Goal: Information Seeking & Learning: Learn about a topic

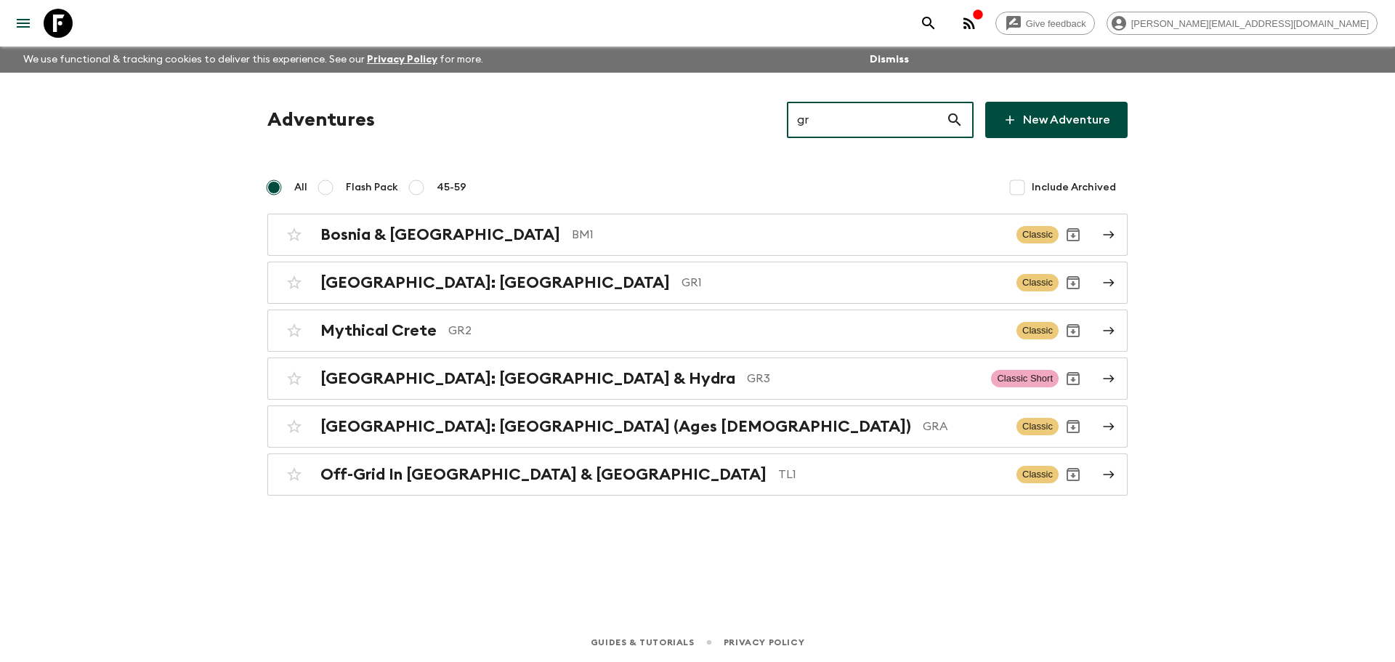
type input "g"
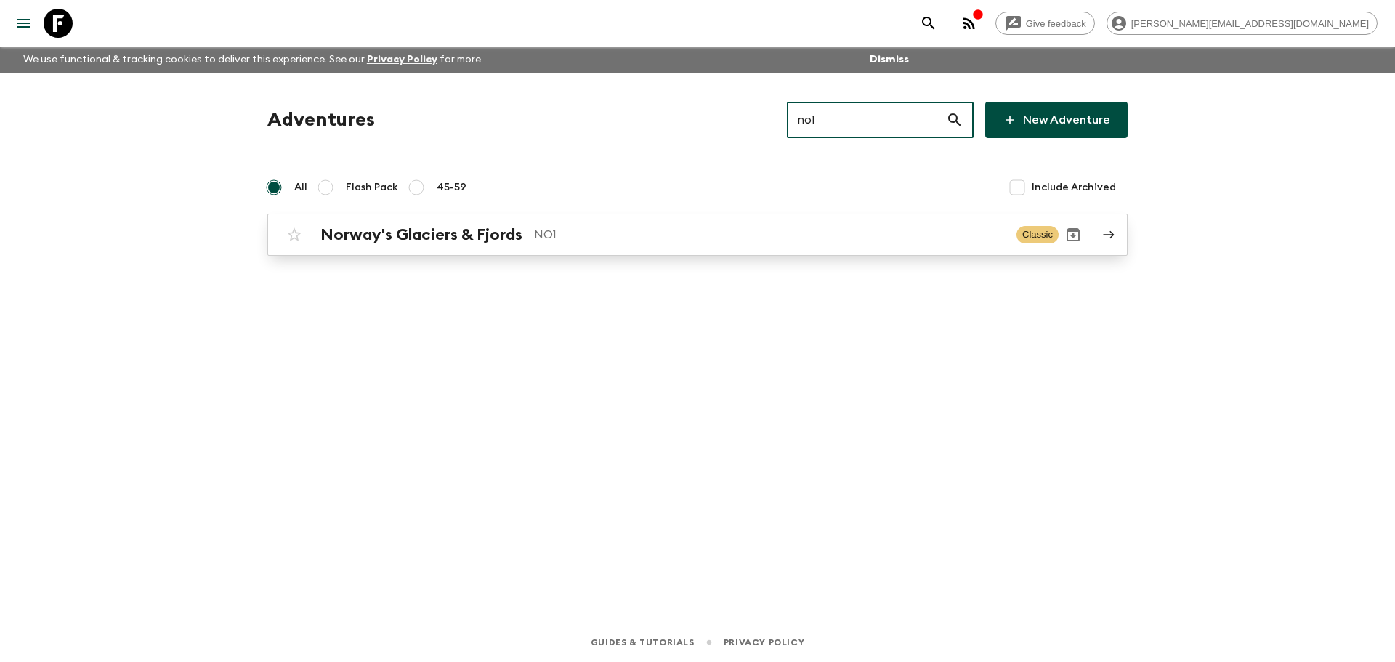
type input "no1"
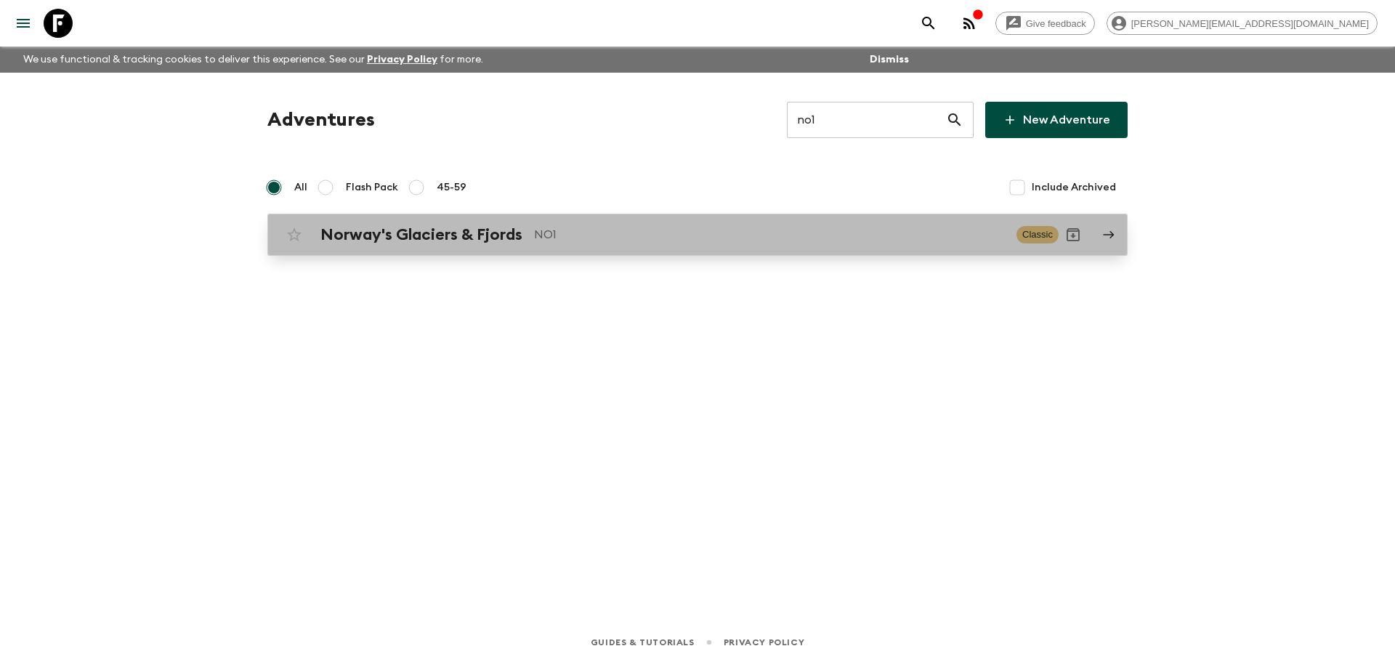
click at [839, 219] on link "Norway's Glaciers & Fjords NO1 Classic" at bounding box center [697, 235] width 861 height 42
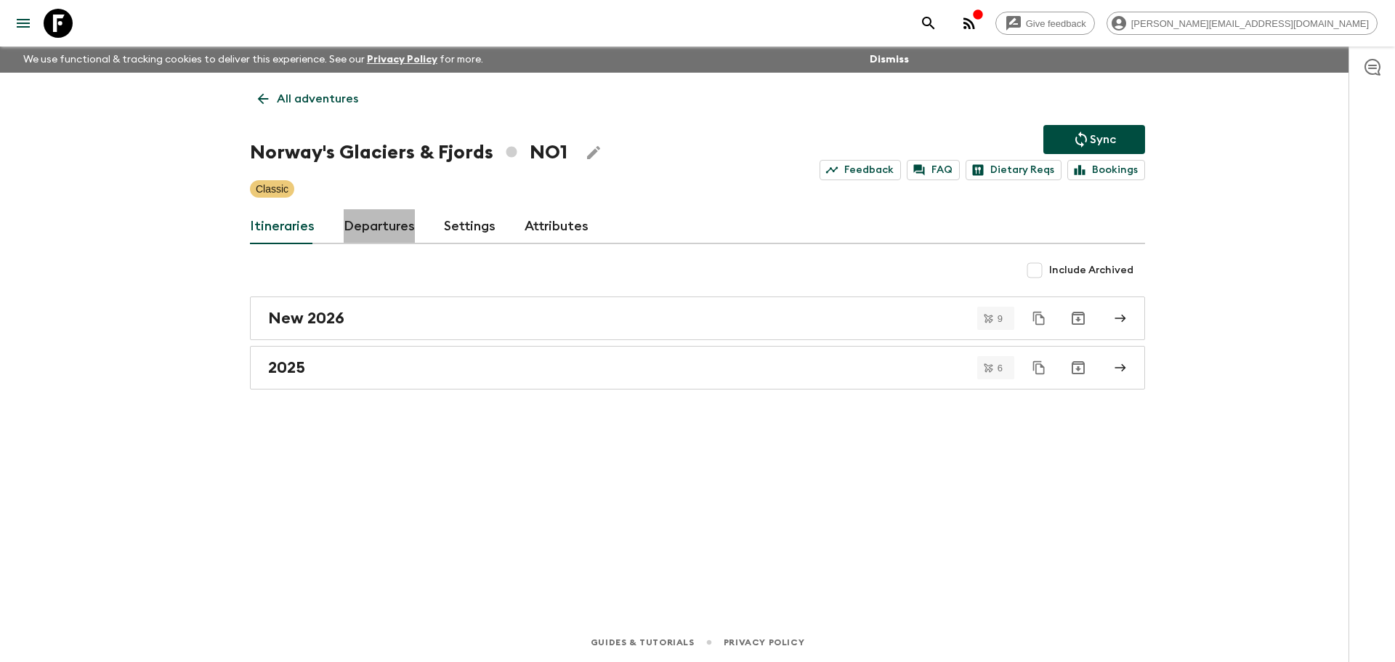
click at [361, 233] on link "Departures" at bounding box center [379, 226] width 71 height 35
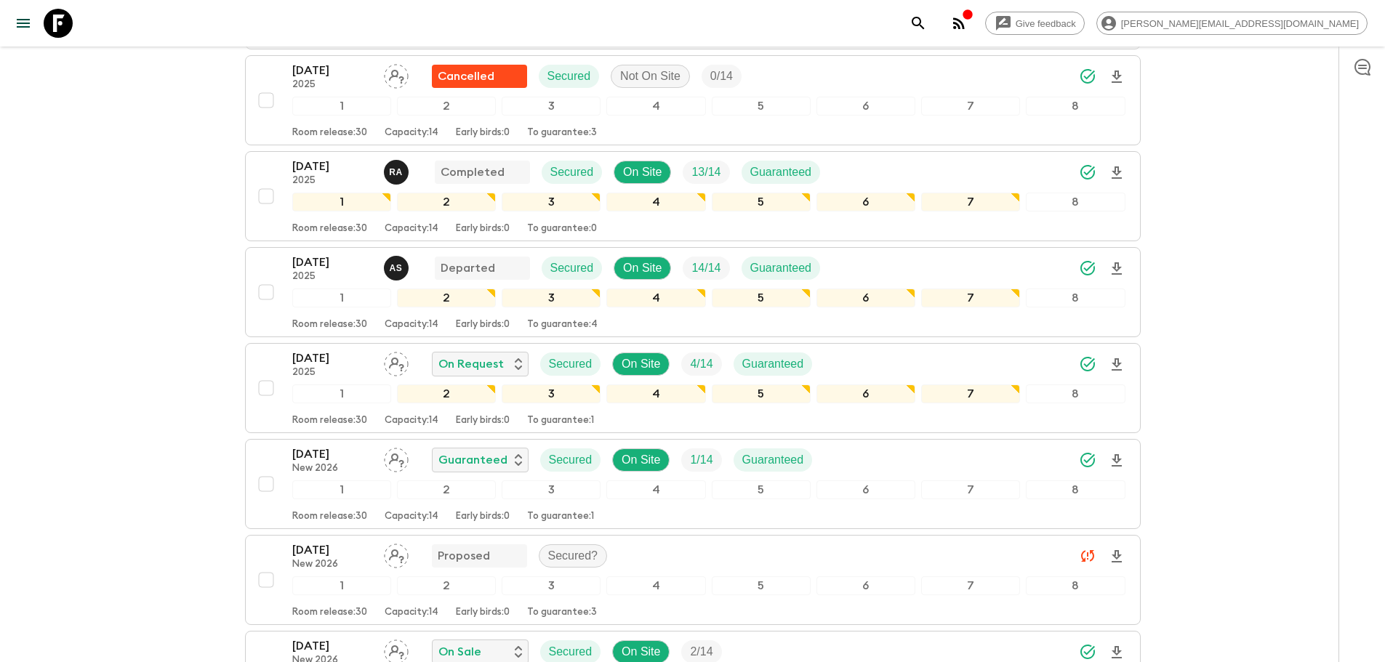
scroll to position [1155, 0]
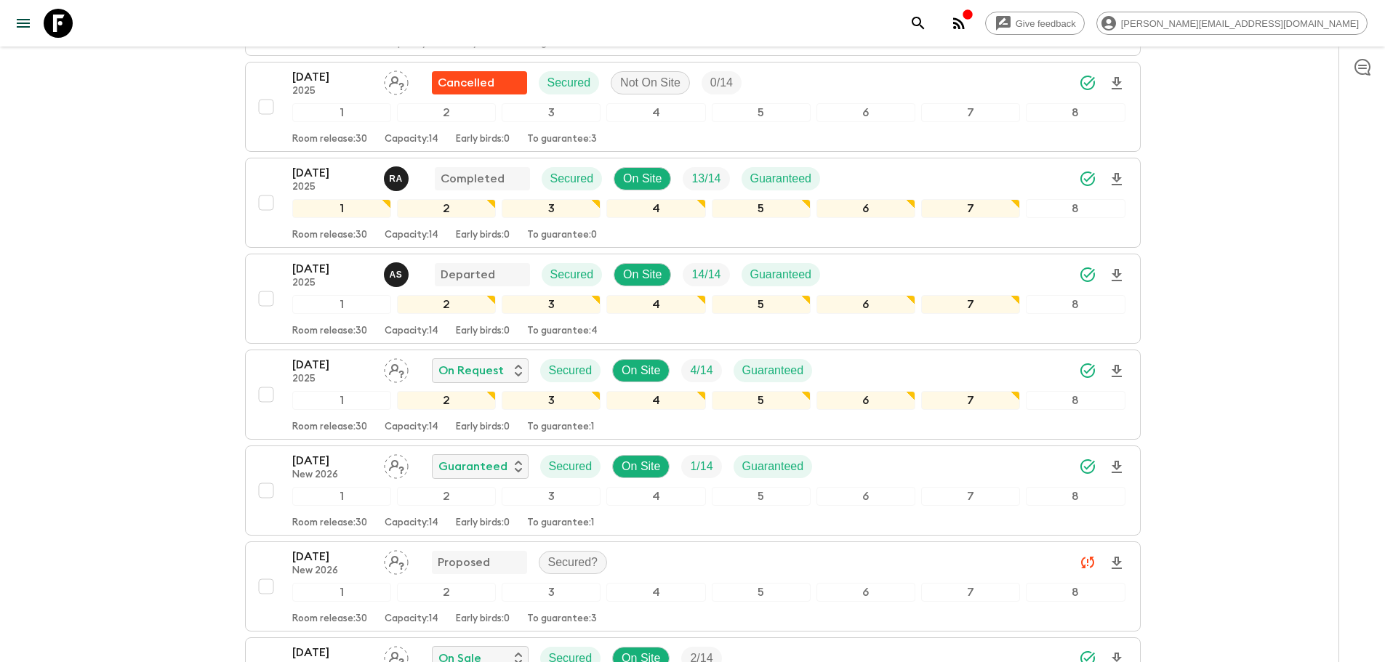
click at [53, 25] on icon at bounding box center [58, 23] width 29 height 29
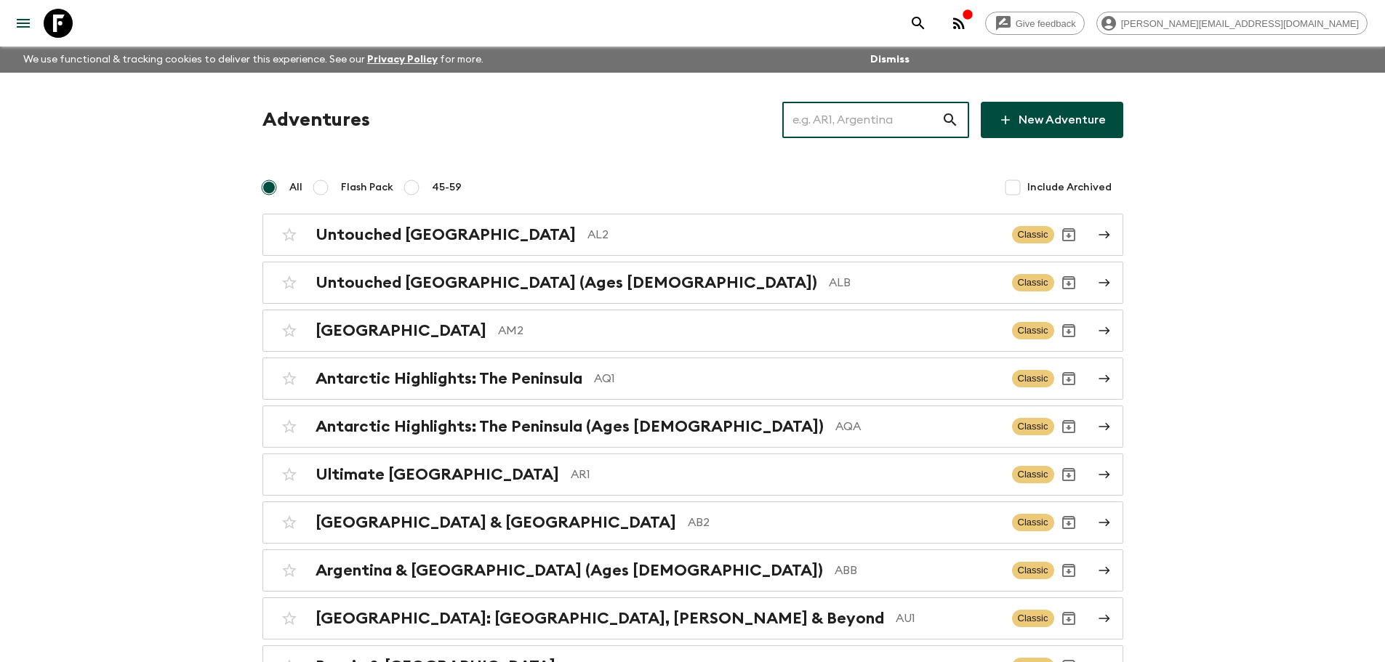
click at [861, 124] on input "text" at bounding box center [861, 120] width 159 height 41
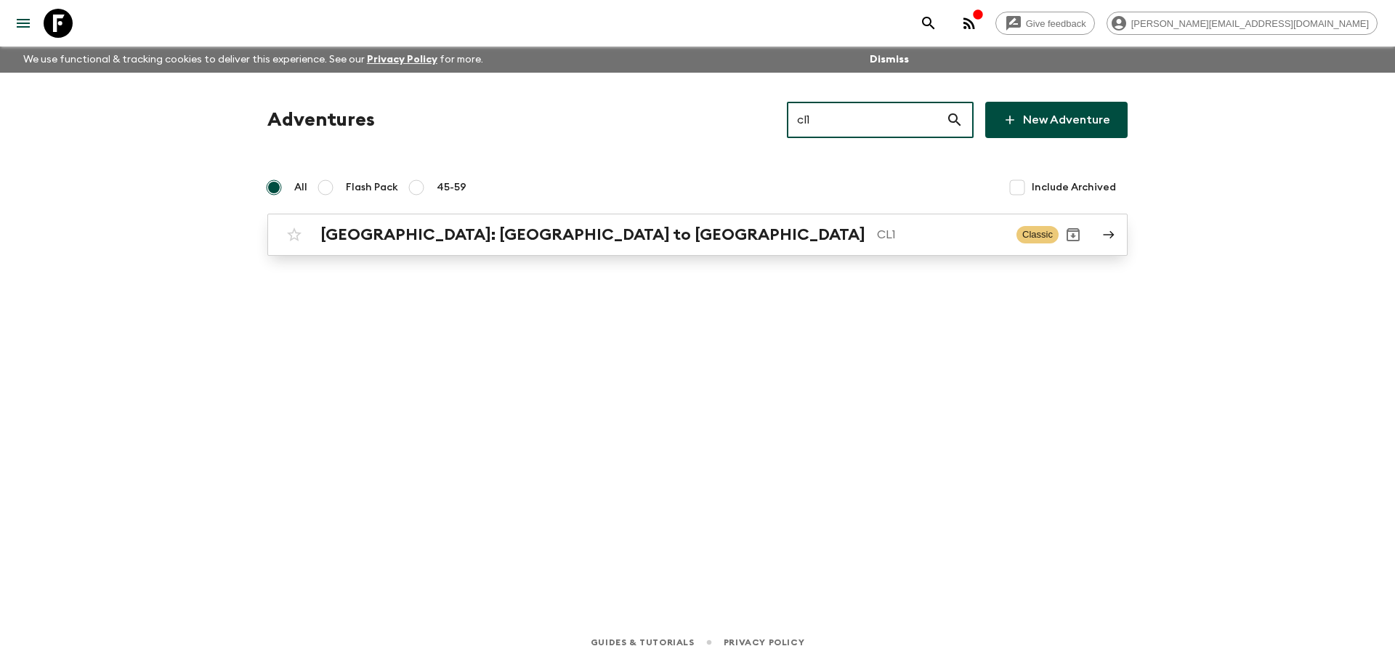
type input "cl1"
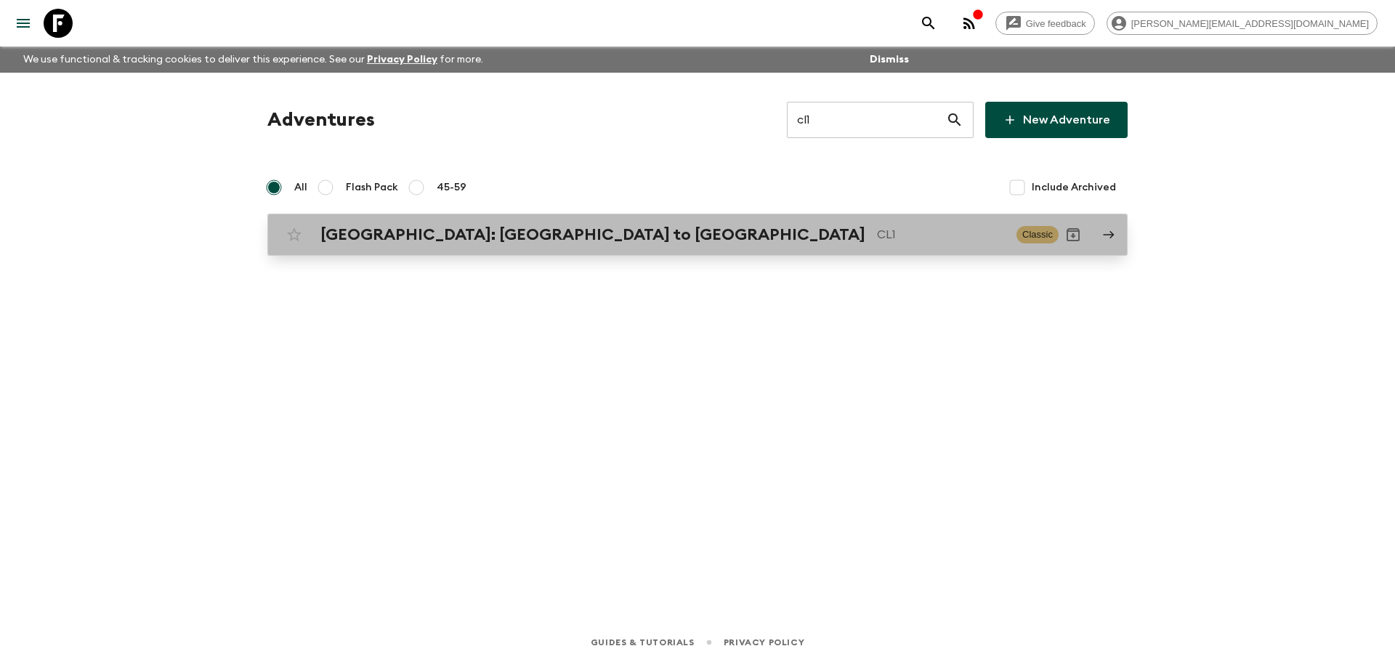
click at [774, 246] on div "[GEOGRAPHIC_DATA]: [GEOGRAPHIC_DATA] to Patagonia CL1 Classic" at bounding box center [669, 234] width 779 height 29
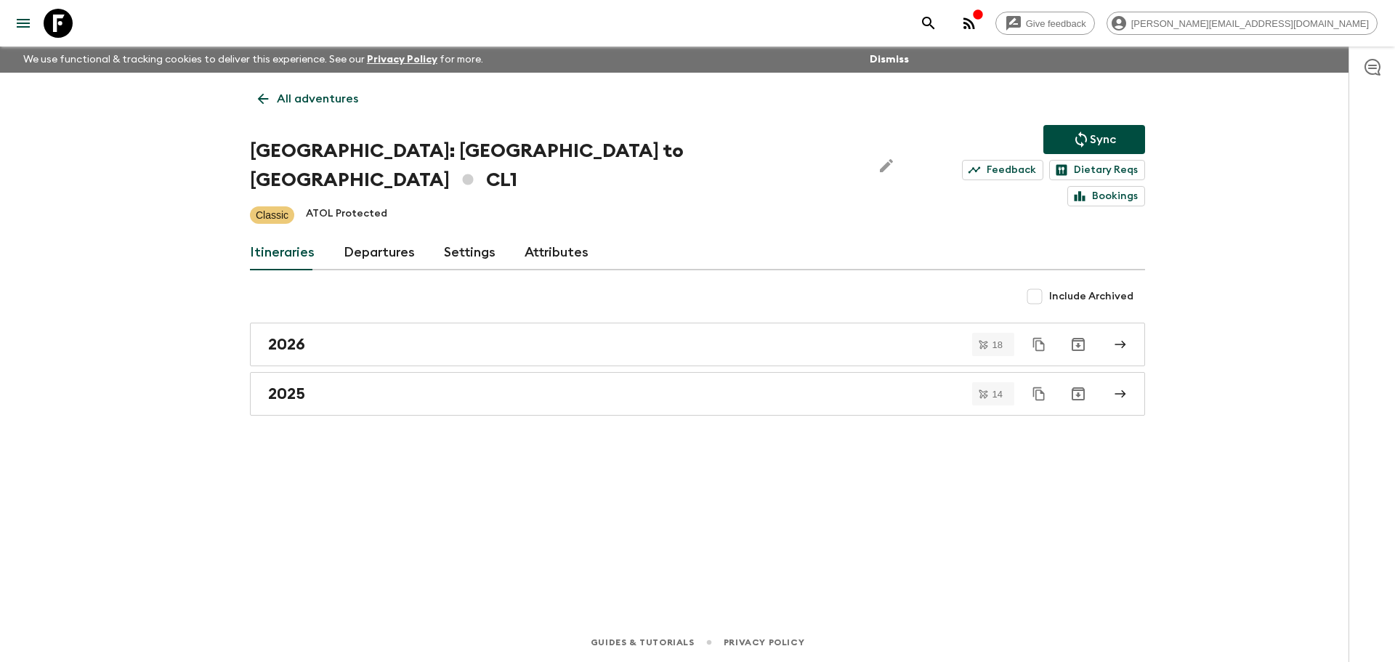
click at [387, 237] on link "Departures" at bounding box center [379, 252] width 71 height 35
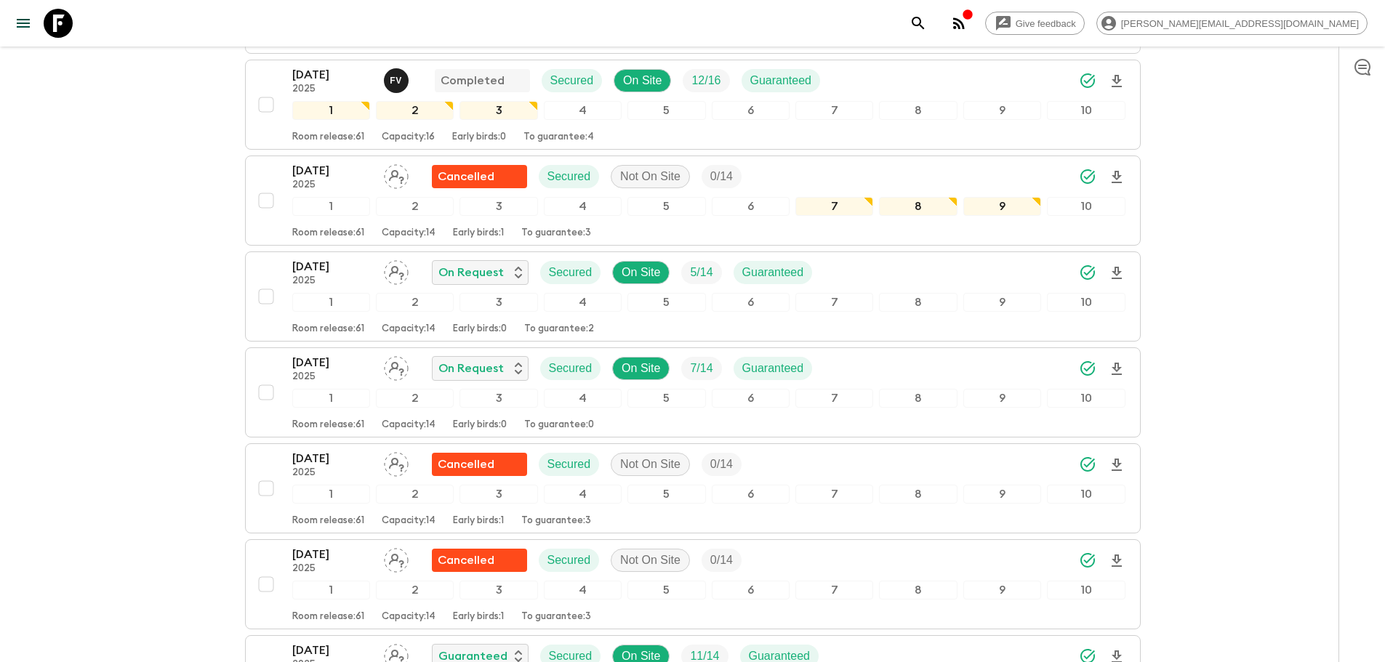
scroll to position [2684, 0]
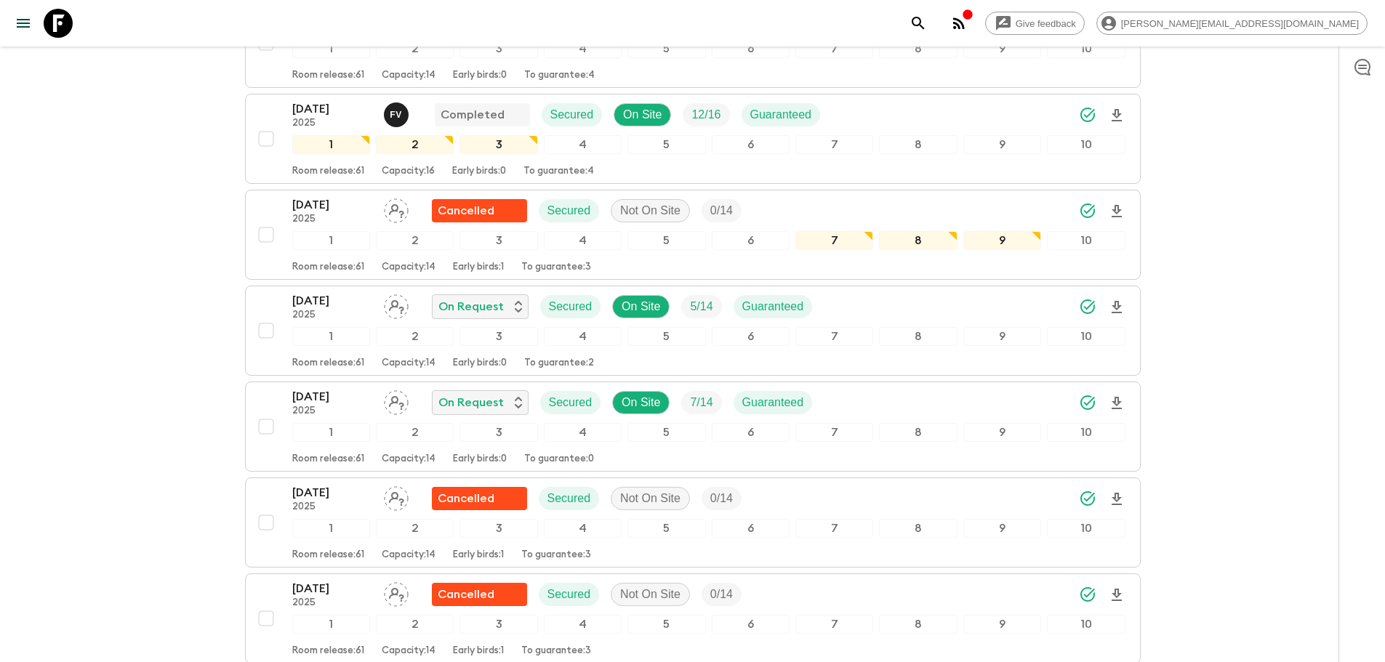
click at [49, 22] on icon at bounding box center [58, 23] width 29 height 29
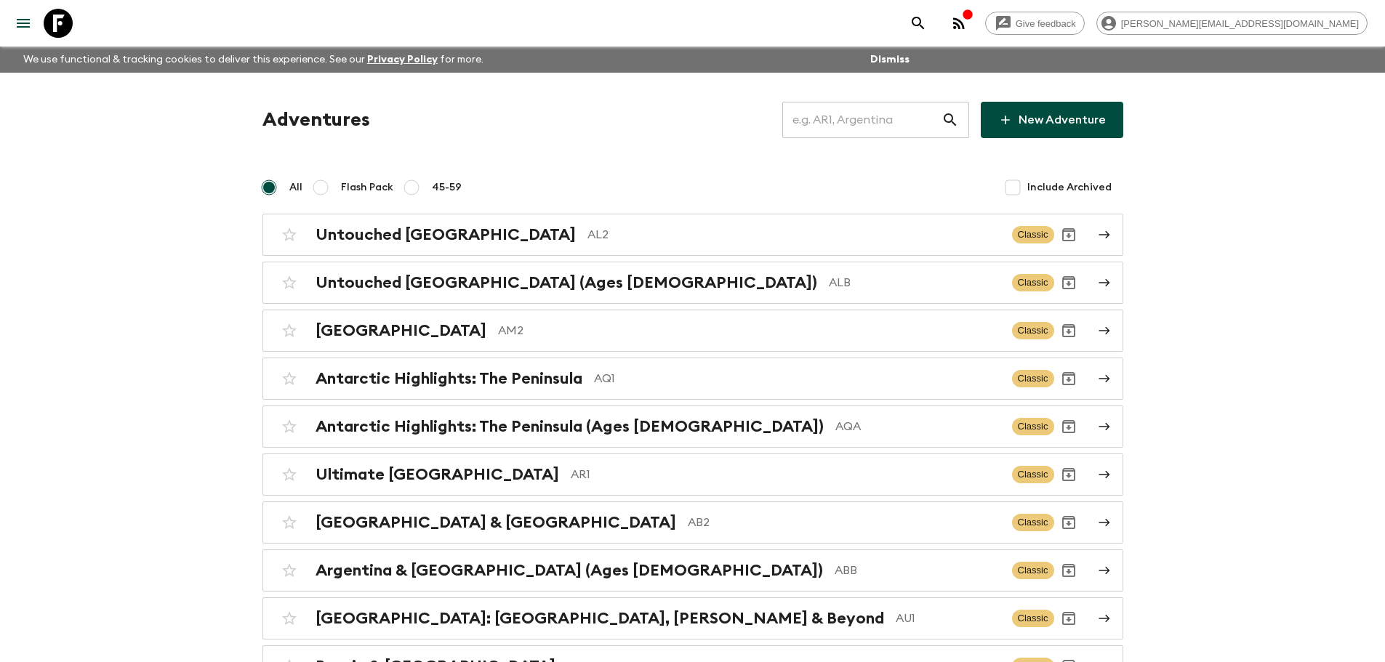
click at [897, 116] on input "text" at bounding box center [861, 120] width 159 height 41
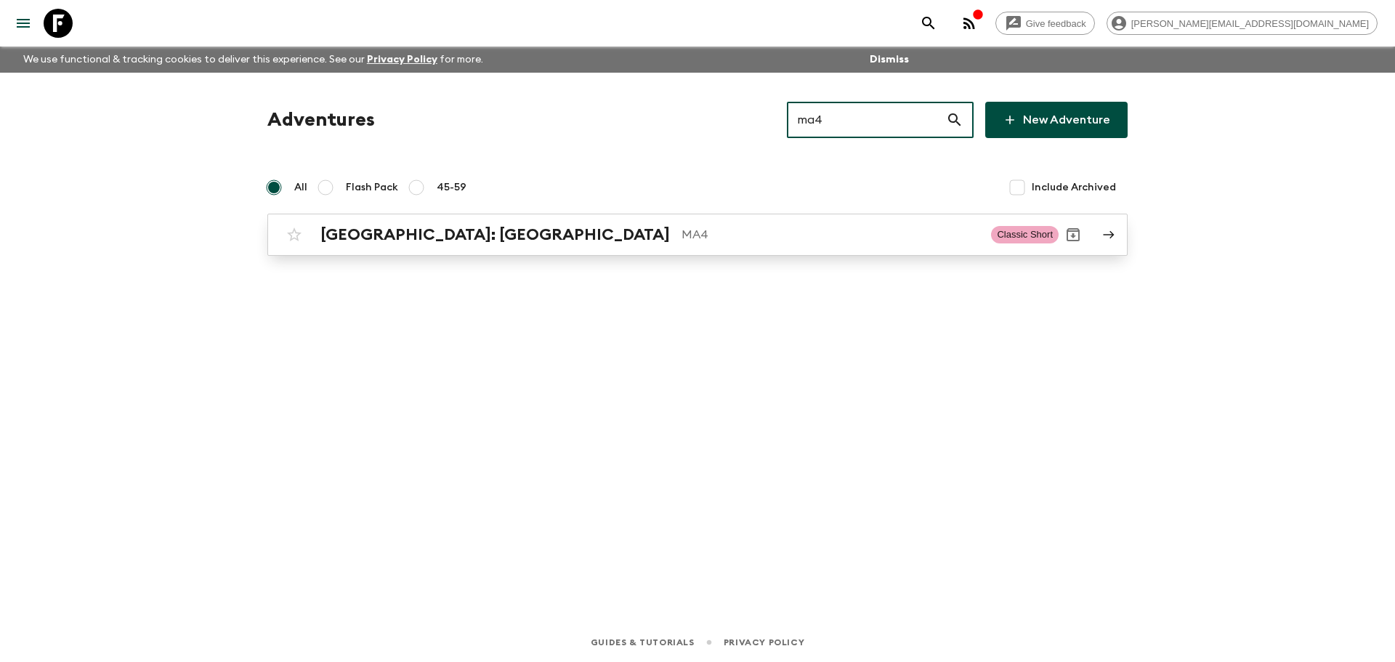
type input "ma4"
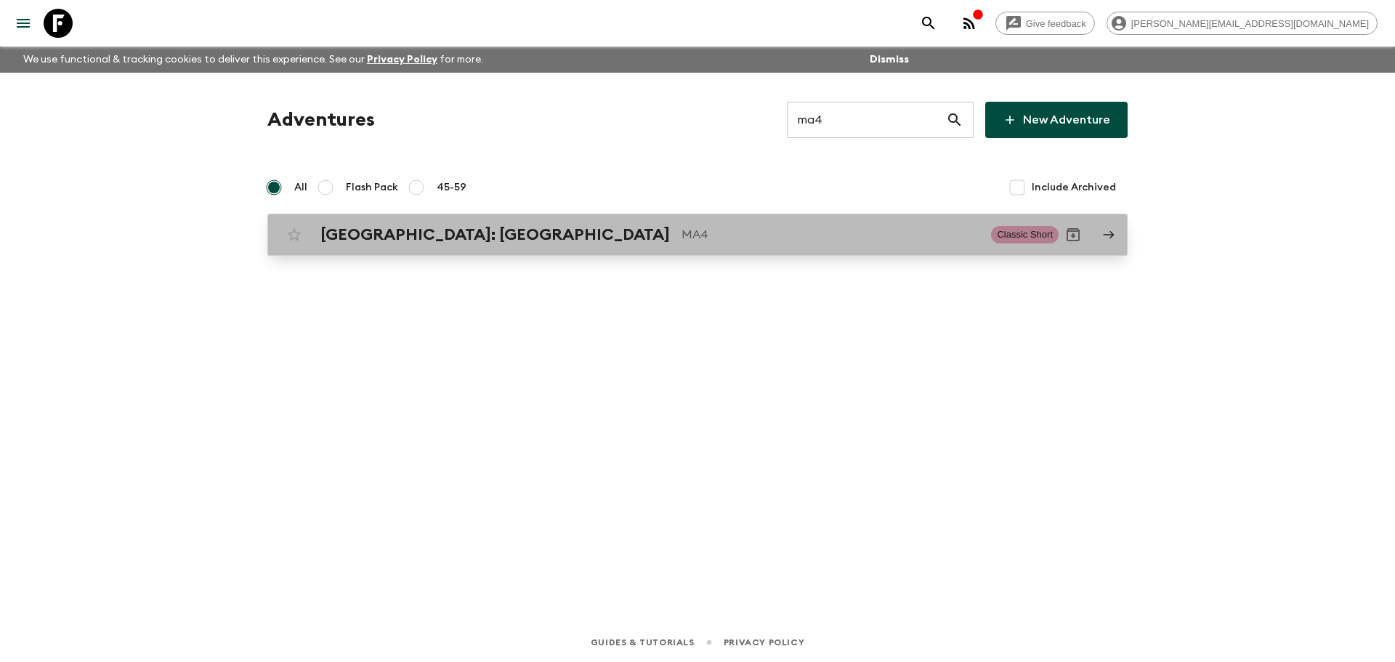
click at [711, 243] on p "MA4" at bounding box center [831, 234] width 298 height 17
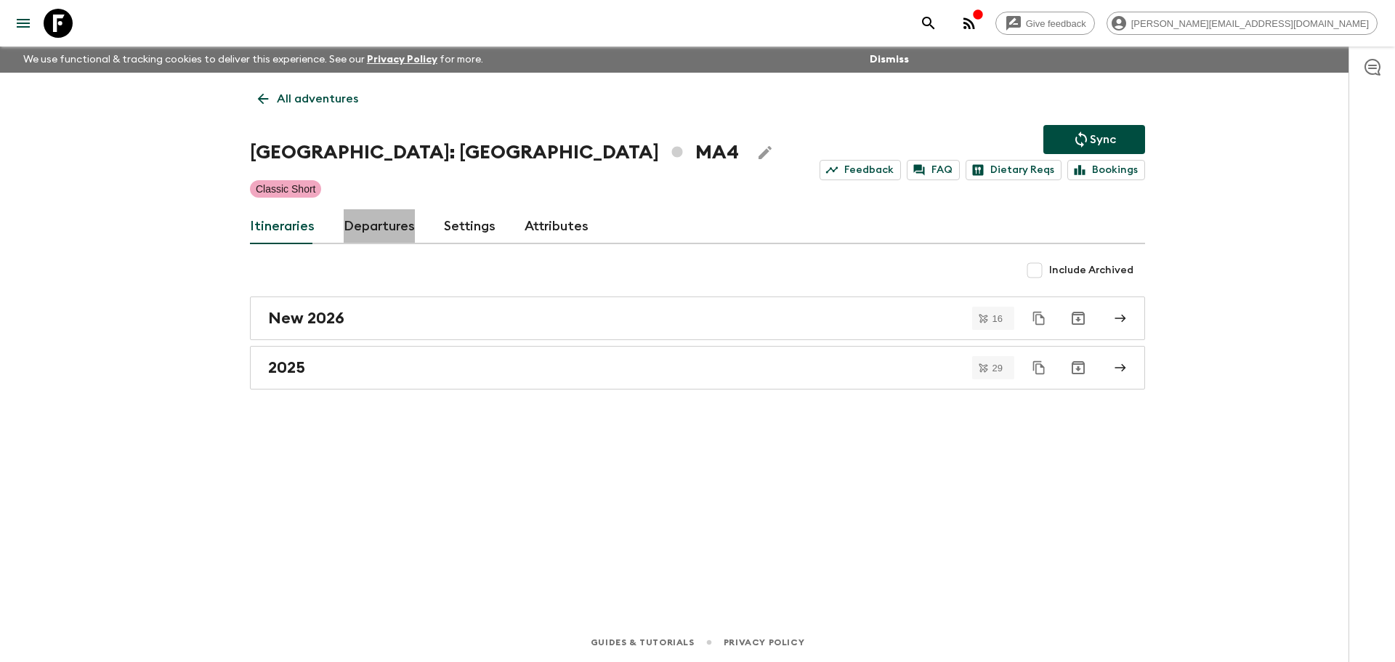
click at [356, 224] on link "Departures" at bounding box center [379, 226] width 71 height 35
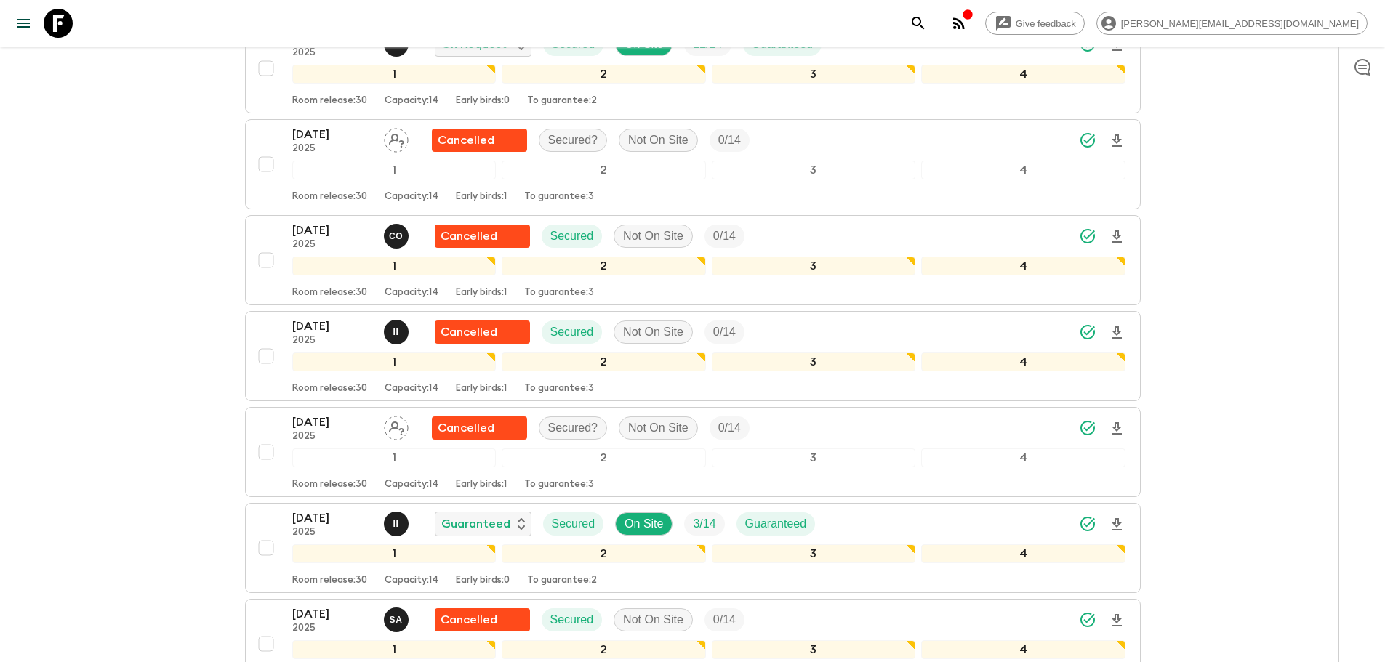
scroll to position [3064, 0]
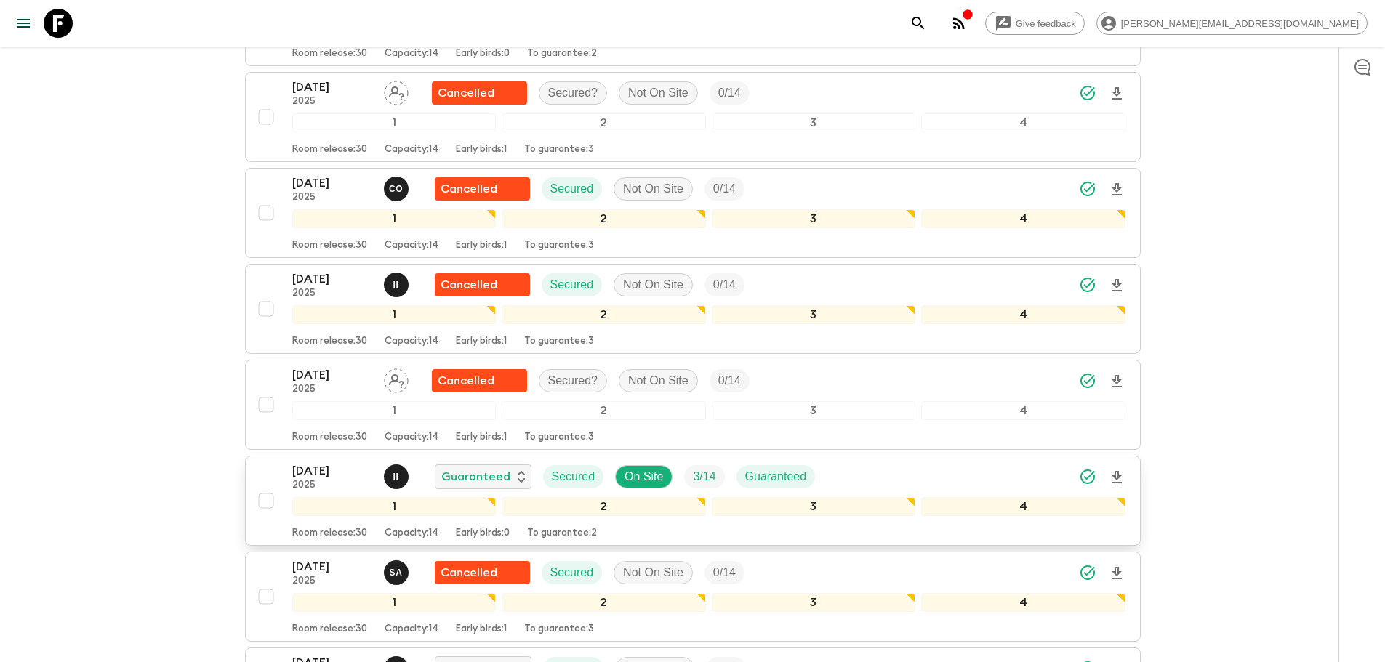
click at [1127, 482] on button "[DATE] 2025 I I Guaranteed Secured On Site 3 / 14 Guaranteed 1 2 3 4 Room relea…" at bounding box center [692, 501] width 895 height 90
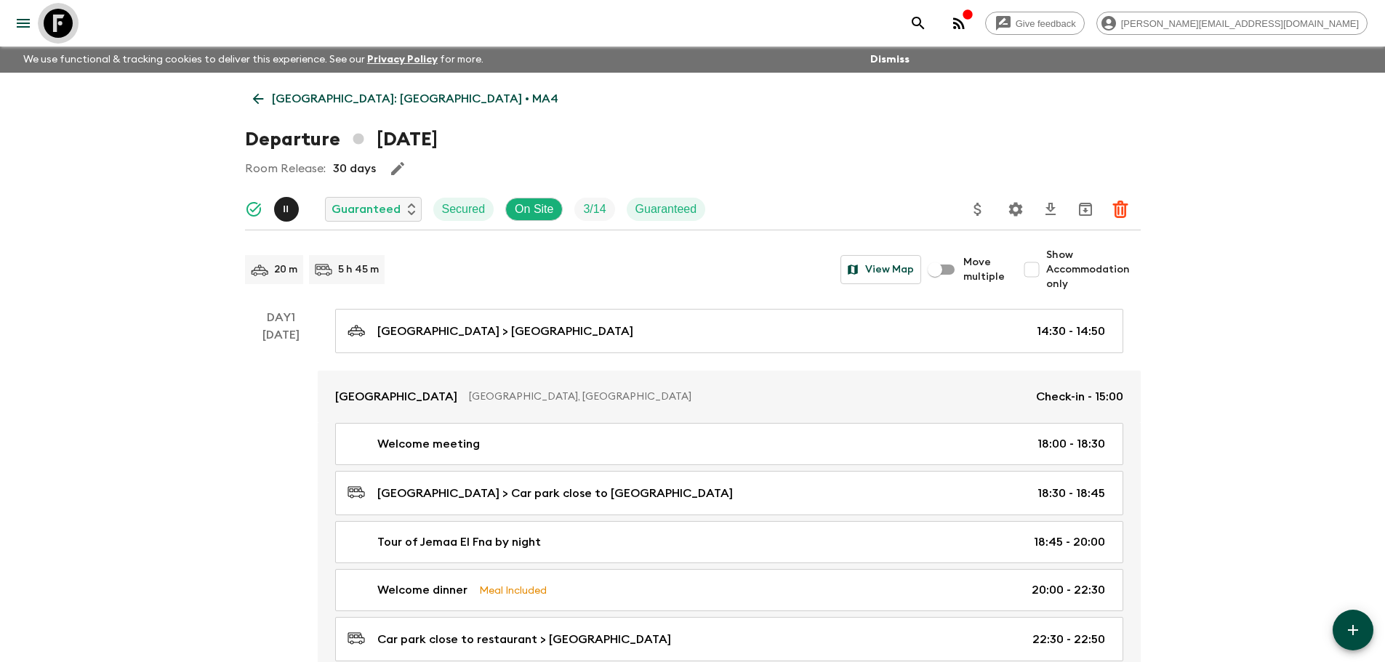
drag, startPoint x: 63, startPoint y: 19, endPoint x: 124, endPoint y: 24, distance: 61.3
click at [63, 19] on icon at bounding box center [58, 23] width 29 height 29
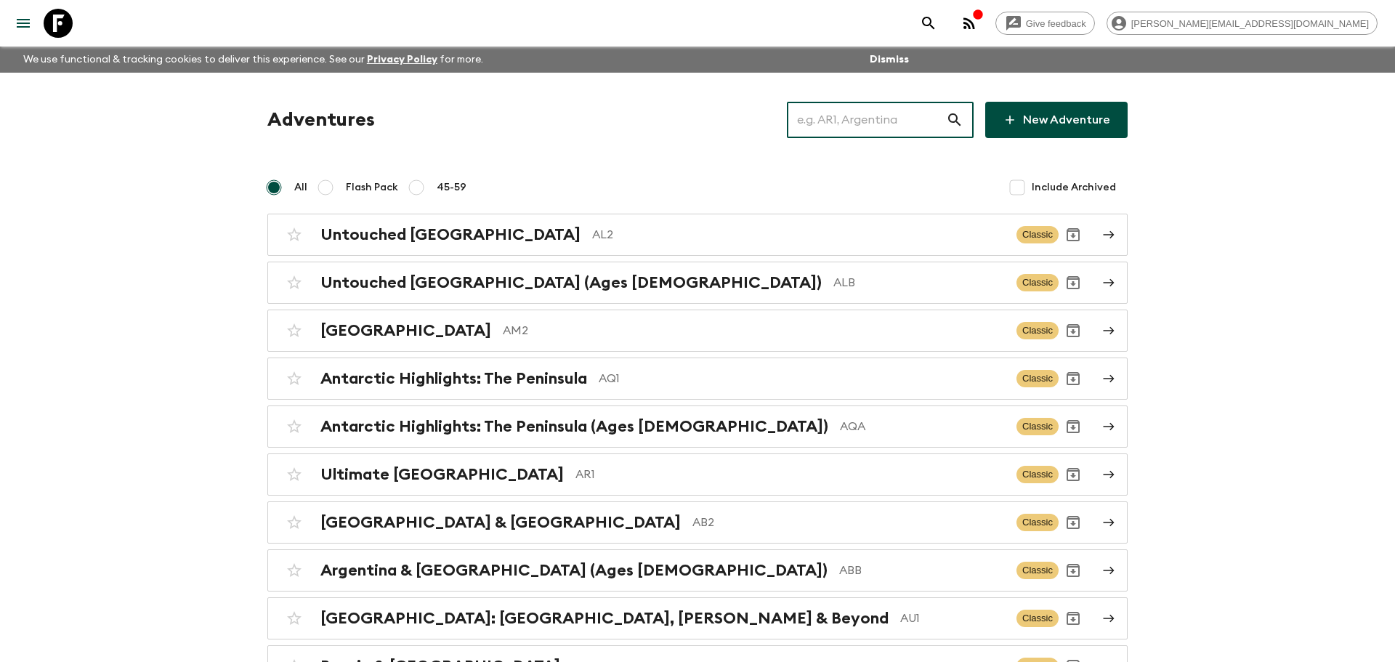
click at [906, 121] on input "text" at bounding box center [866, 120] width 159 height 41
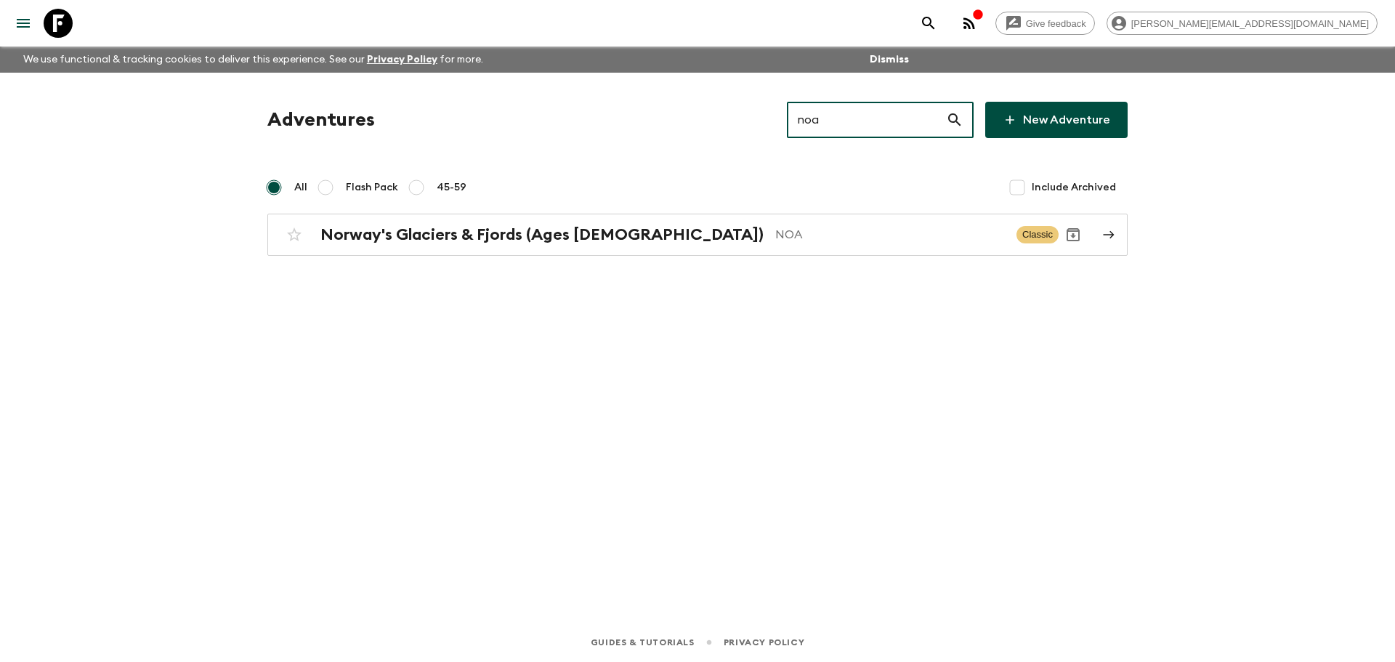
type input "noa"
click at [772, 265] on div "Adventures noa ​ New Adventure All Flash Pack 45-59 Include Archived Norway's G…" at bounding box center [698, 327] width 930 height 509
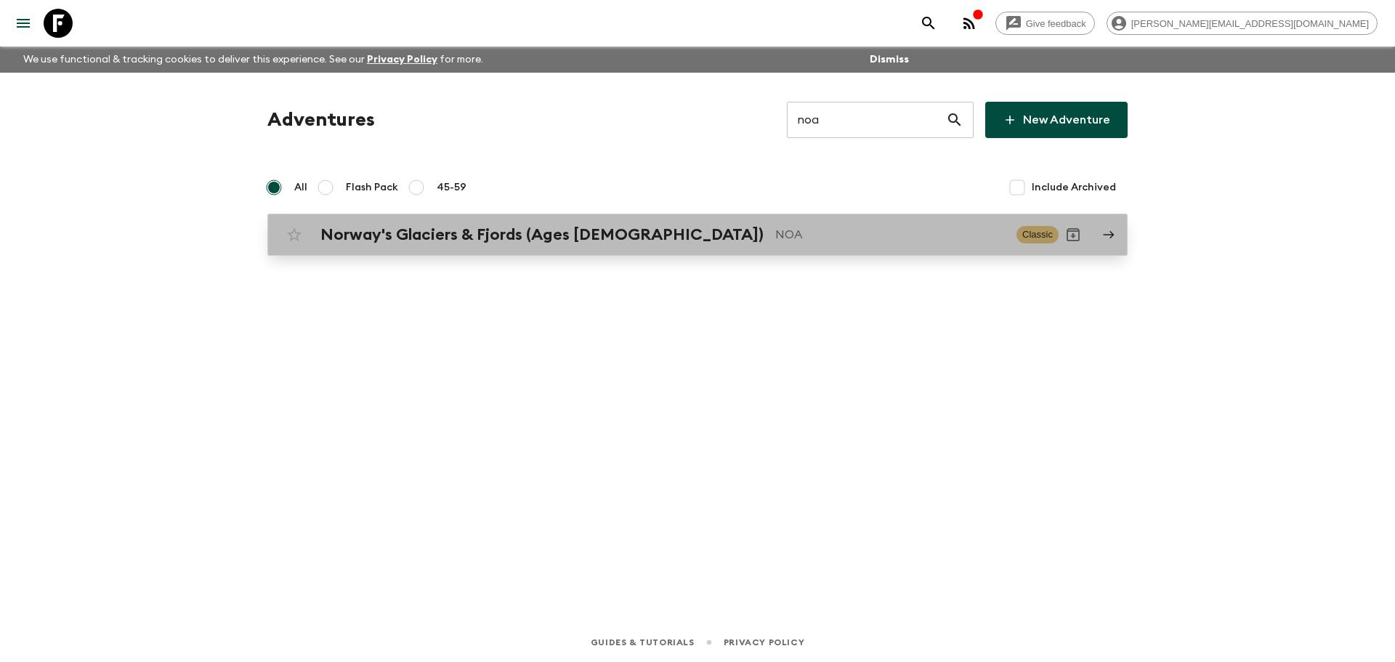
click at [776, 243] on p "NOA" at bounding box center [891, 234] width 230 height 17
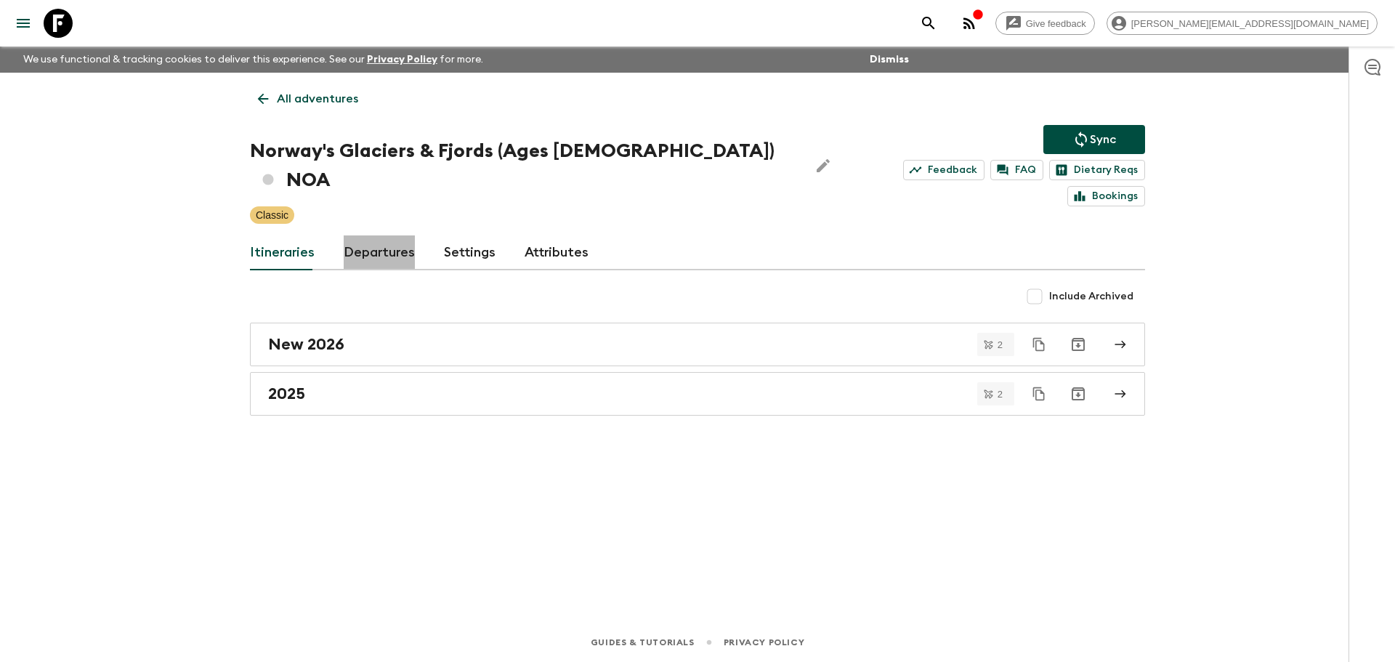
click at [399, 235] on link "Departures" at bounding box center [379, 252] width 71 height 35
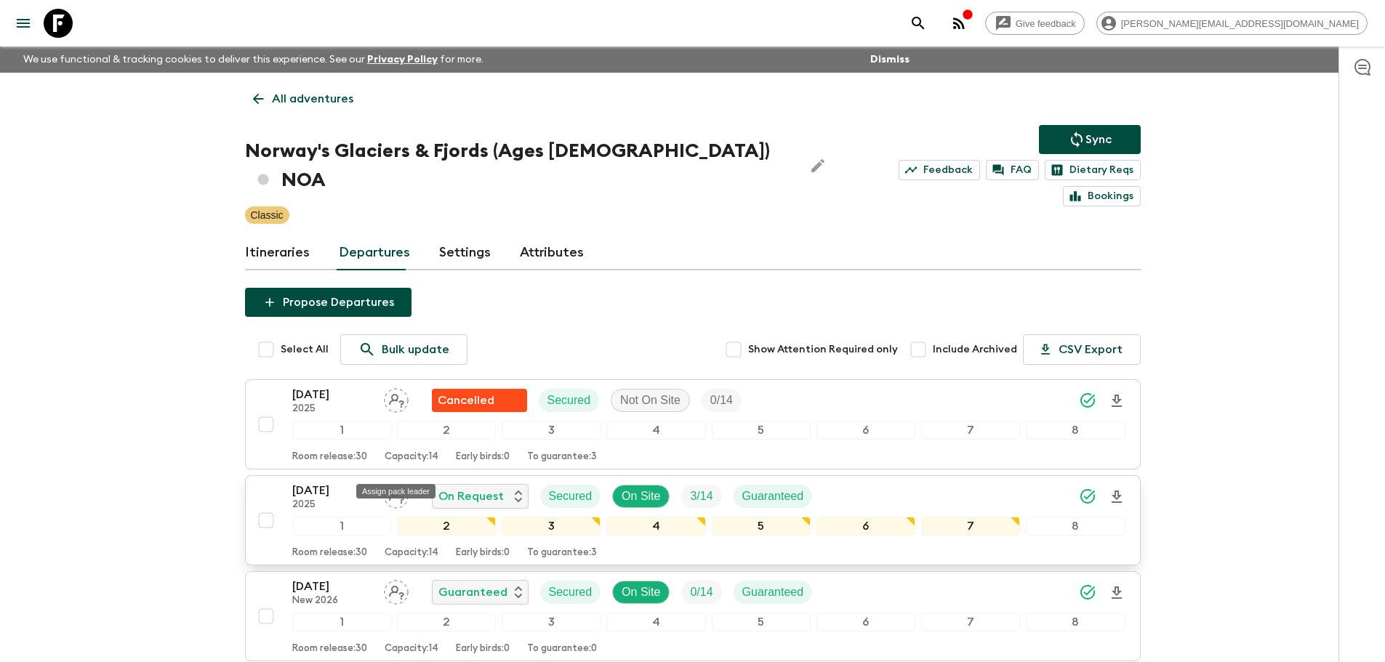
click at [389, 484] on icon "Assign pack leader" at bounding box center [396, 496] width 25 height 25
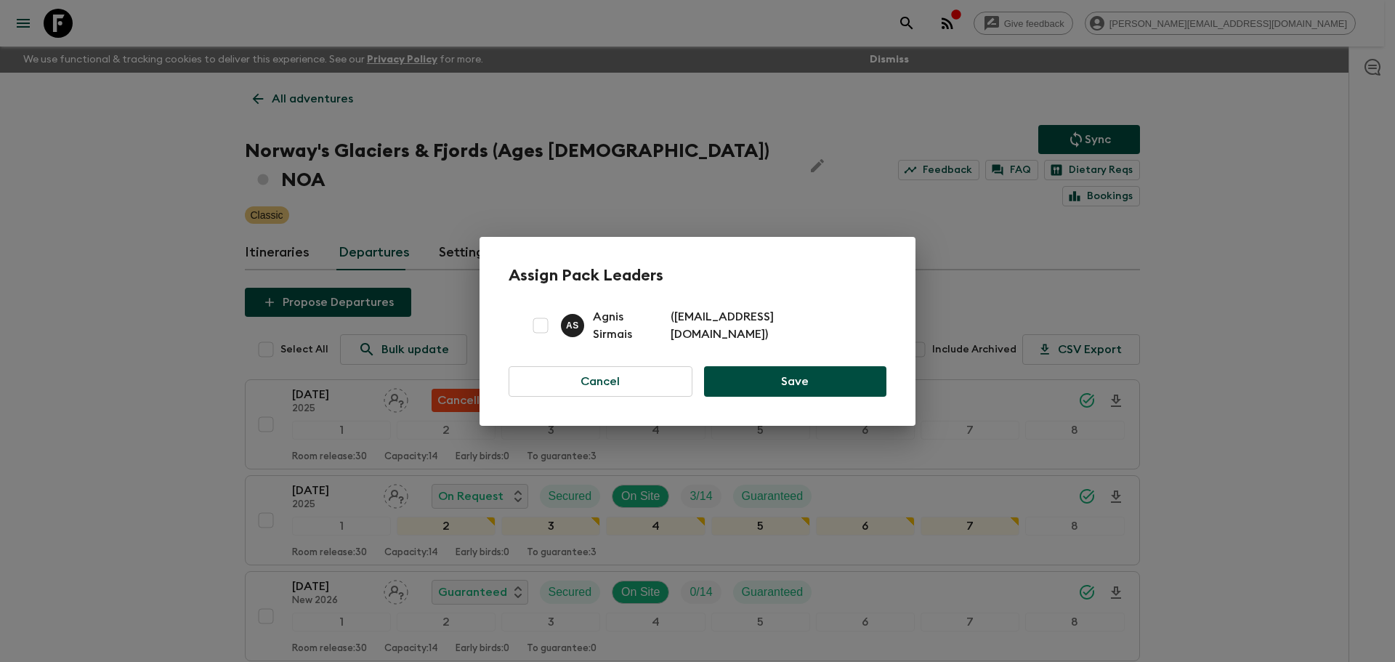
click at [166, 387] on div "Assign Pack Leaders A S Agnis Sirmais ( [EMAIL_ADDRESS][DOMAIN_NAME] ) Cancel S…" at bounding box center [697, 331] width 1395 height 662
